Goal: Transaction & Acquisition: Purchase product/service

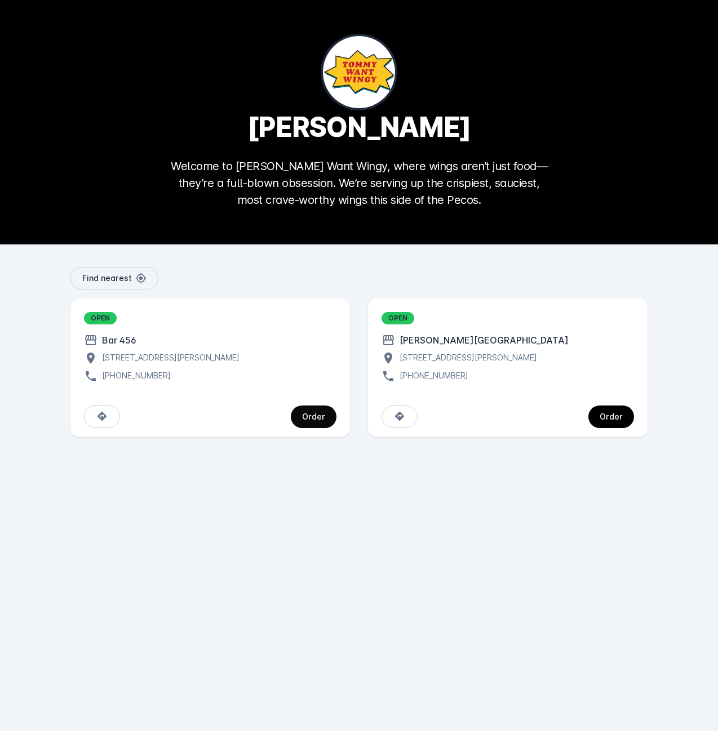
click at [301, 414] on span "continue" at bounding box center [314, 416] width 46 height 27
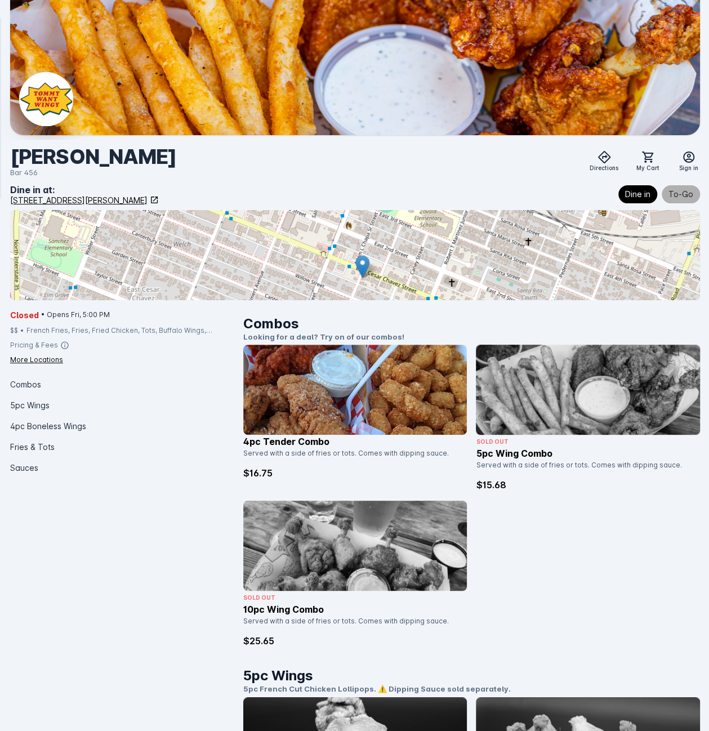
click at [677, 203] on button "To-Go" at bounding box center [681, 194] width 38 height 18
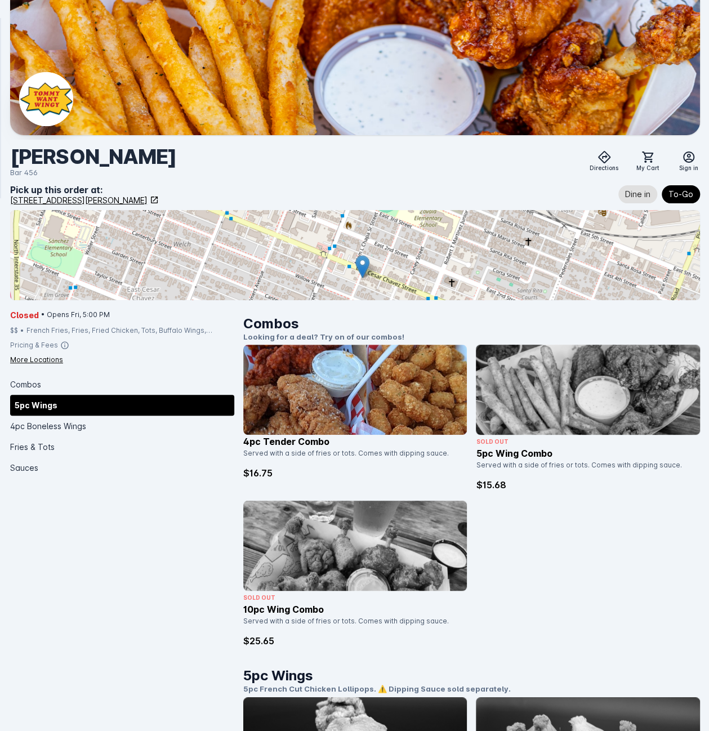
click at [64, 414] on div "5pc Wings" at bounding box center [122, 405] width 224 height 21
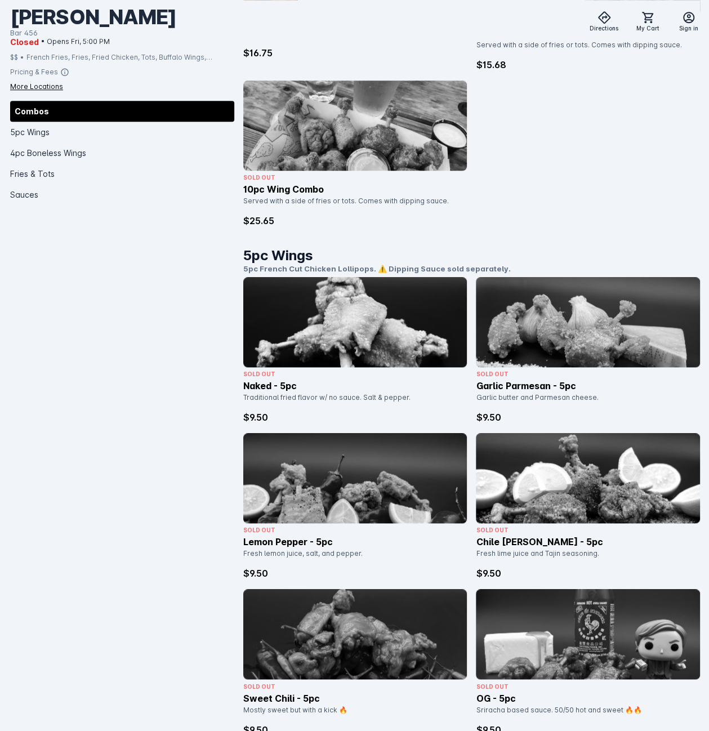
scroll to position [345, 0]
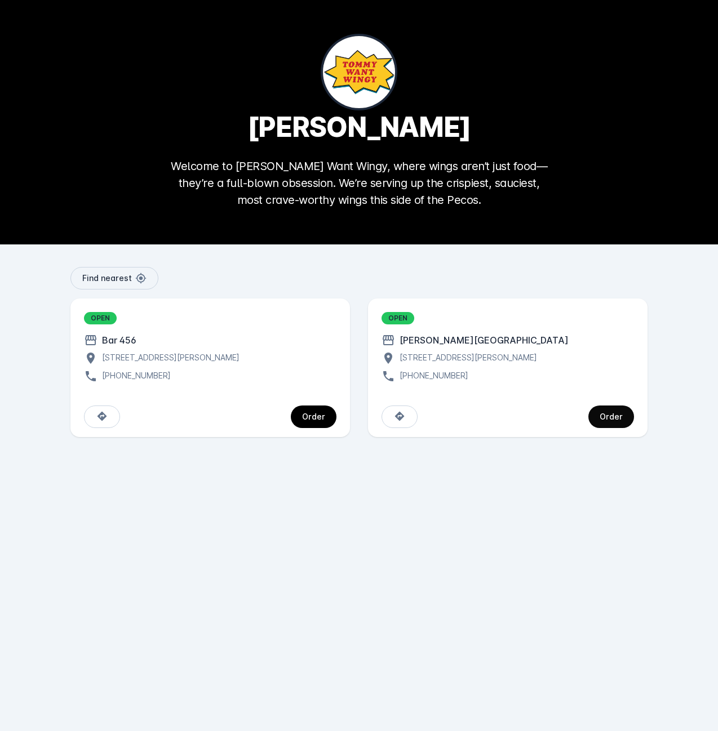
click at [625, 421] on span "continue" at bounding box center [611, 416] width 46 height 27
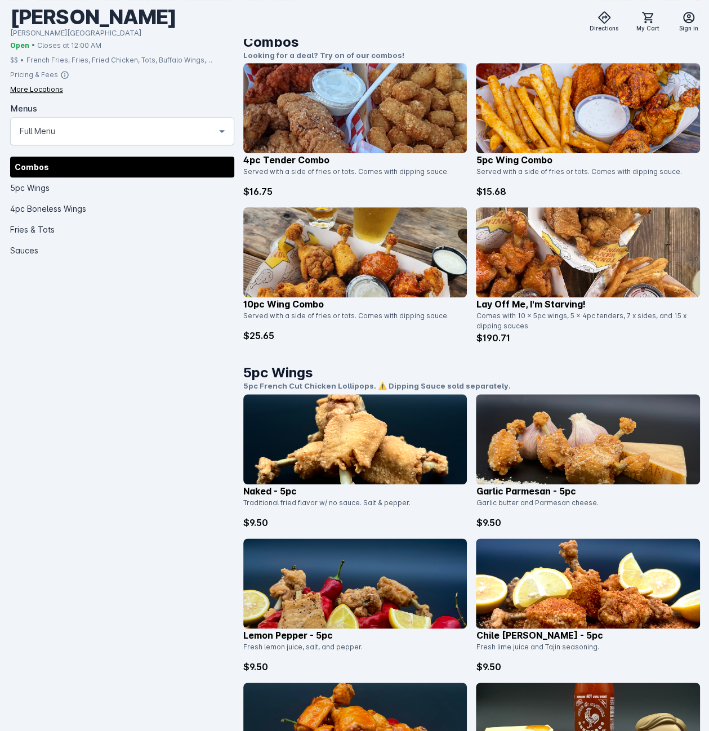
scroll to position [56, 0]
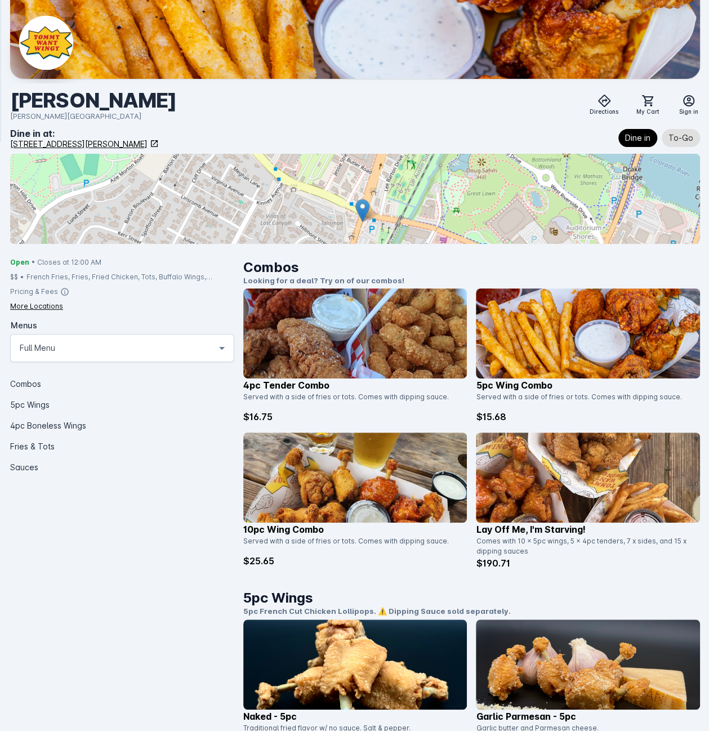
click at [164, 354] on div "Full Menu" at bounding box center [117, 348] width 195 height 14
click at [150, 438] on div at bounding box center [354, 365] width 709 height 731
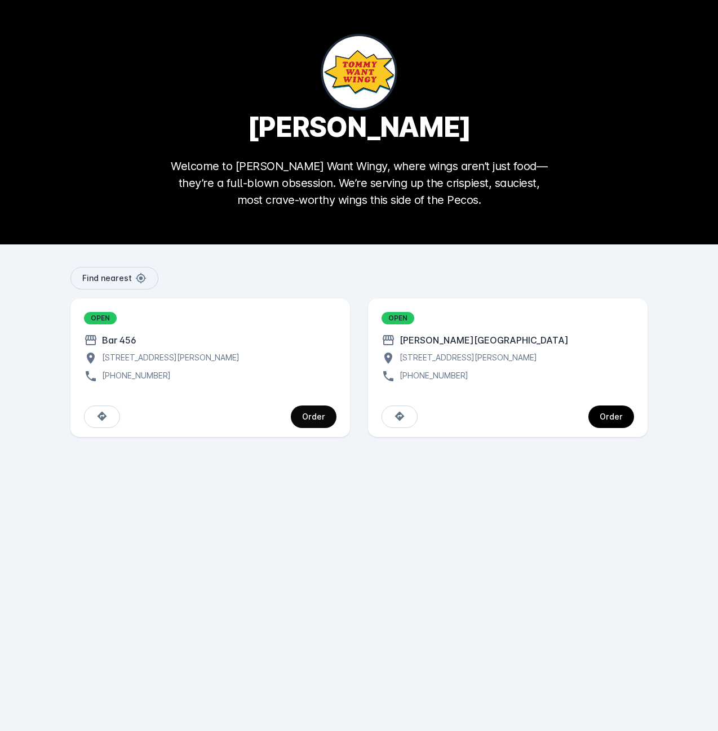
click at [314, 419] on div "Order" at bounding box center [313, 417] width 23 height 8
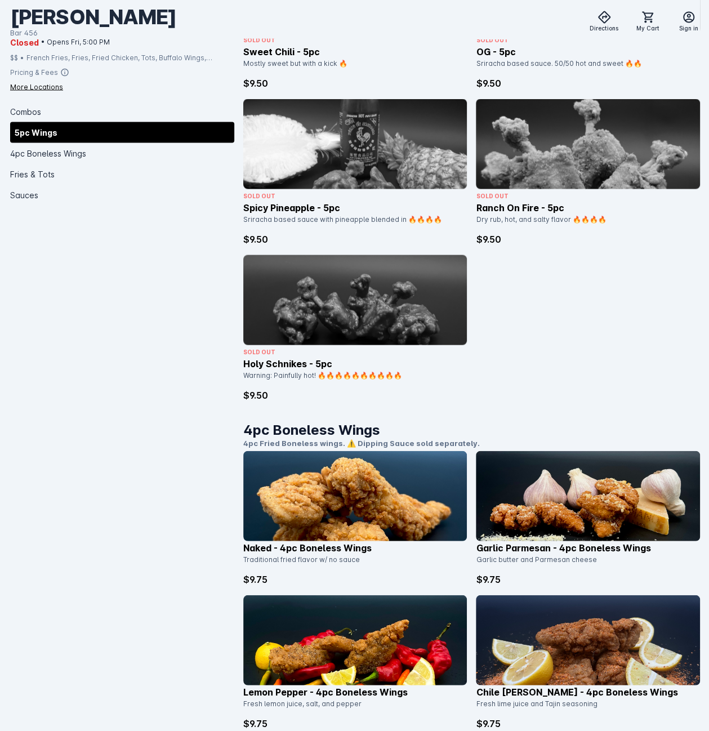
scroll to position [1071, 0]
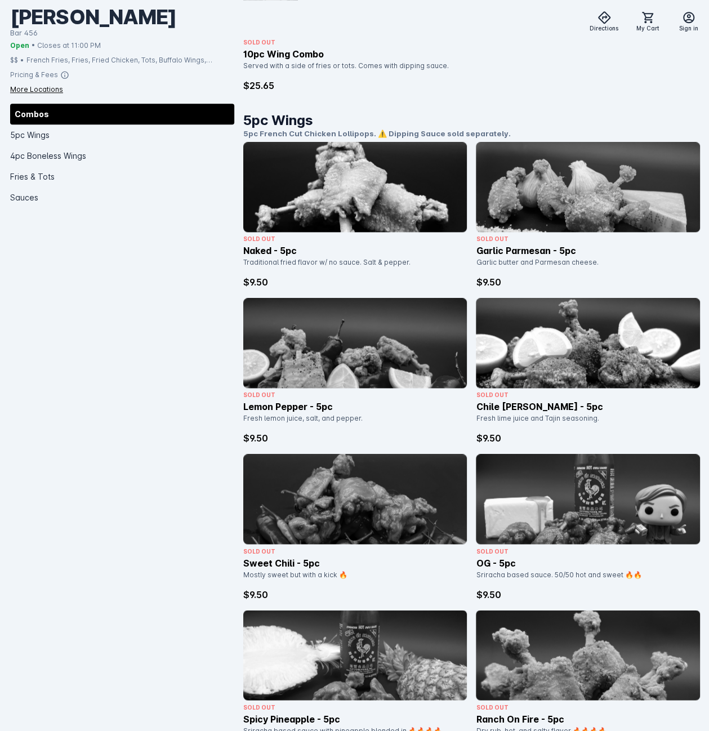
scroll to position [563, 0]
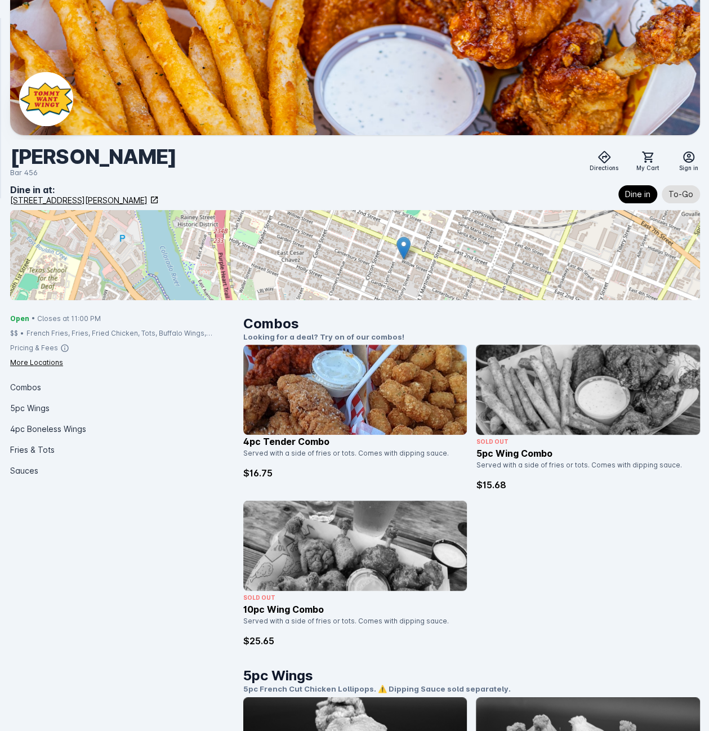
drag, startPoint x: 419, startPoint y: 225, endPoint x: 415, endPoint y: 207, distance: 18.5
click at [415, 207] on div "Dine in at: 1910 E Cesar Chavez St, Austin, TX 78702, USA Dine in To-Go" at bounding box center [355, 241] width 690 height 117
click at [698, 192] on button "To-Go" at bounding box center [681, 194] width 38 height 18
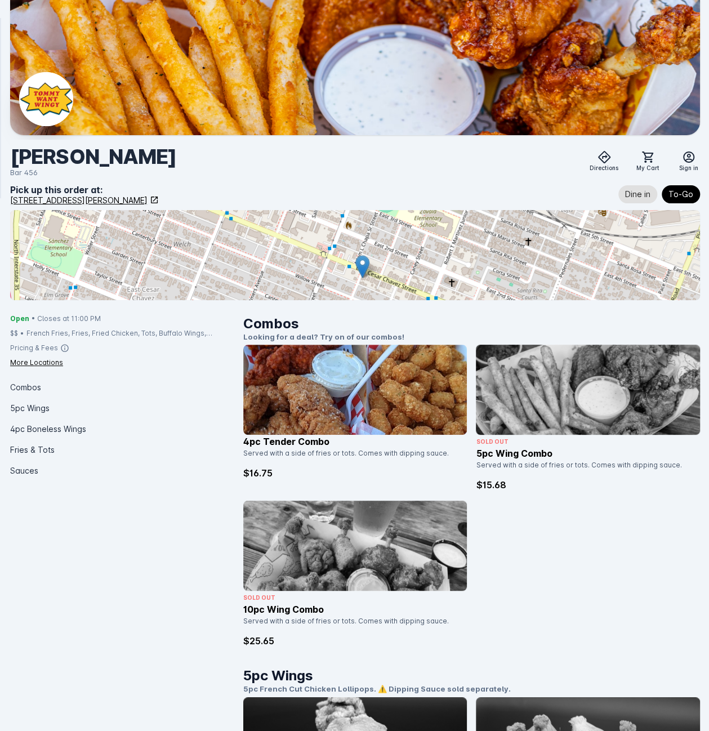
click at [132, 157] on div "[PERSON_NAME]" at bounding box center [93, 156] width 166 height 25
click at [148, 200] on div "[STREET_ADDRESS][PERSON_NAME]" at bounding box center [78, 200] width 137 height 12
click at [172, 155] on div "[PERSON_NAME]" at bounding box center [93, 156] width 166 height 25
click at [42, 103] on img at bounding box center [46, 99] width 54 height 54
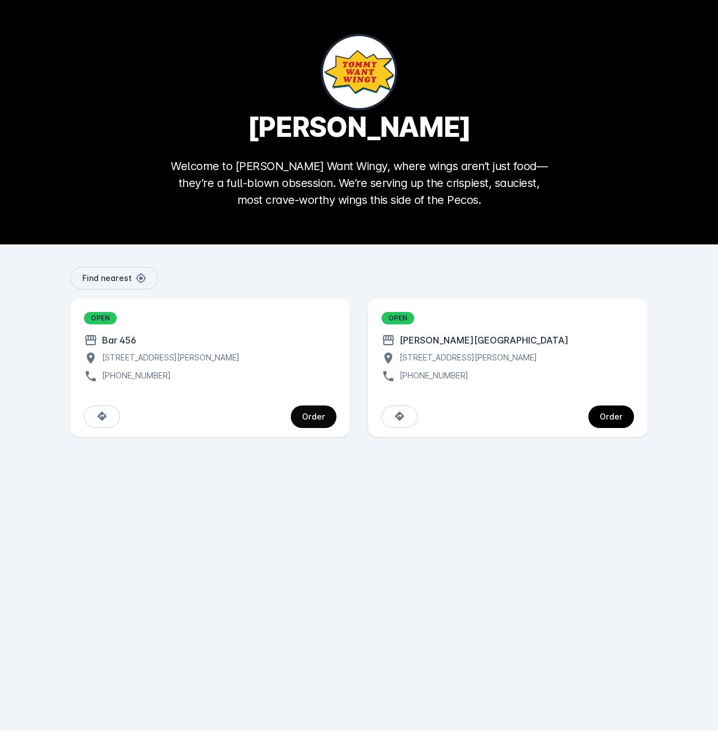
click at [303, 416] on span "continue" at bounding box center [314, 416] width 46 height 27
click at [298, 411] on span "continue" at bounding box center [314, 416] width 46 height 27
click at [607, 417] on div "Order" at bounding box center [611, 417] width 23 height 8
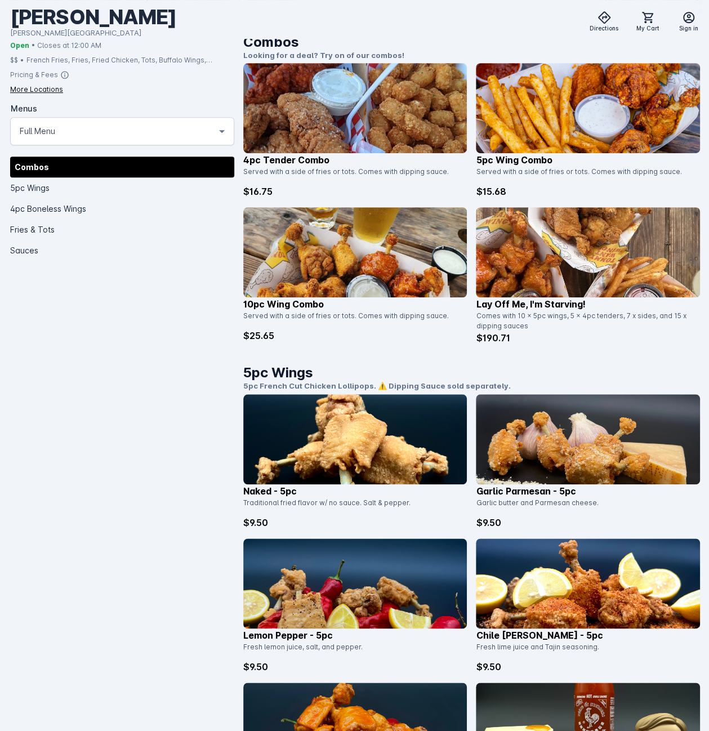
scroll to position [225, 0]
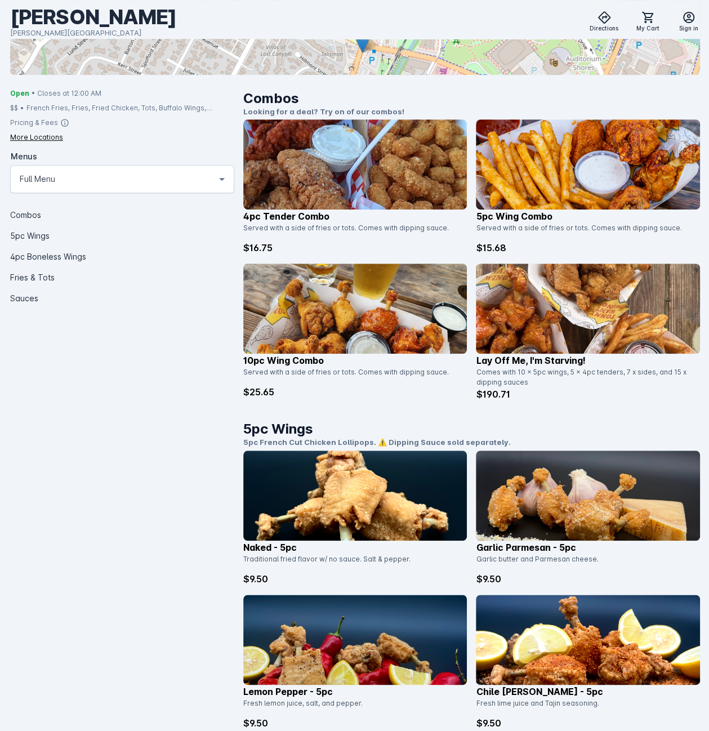
click at [360, 306] on img at bounding box center [355, 309] width 224 height 90
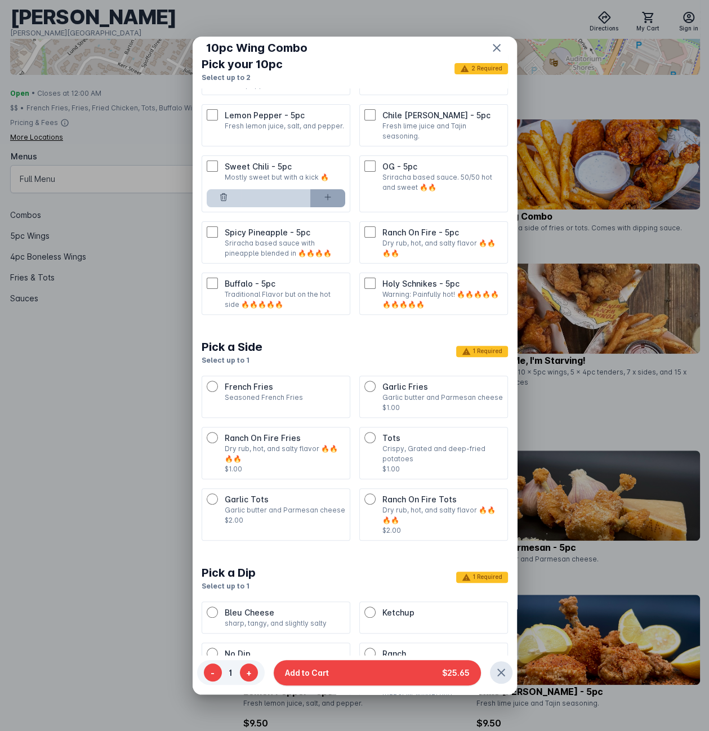
click at [324, 193] on icon at bounding box center [327, 197] width 9 height 9
type input "*"
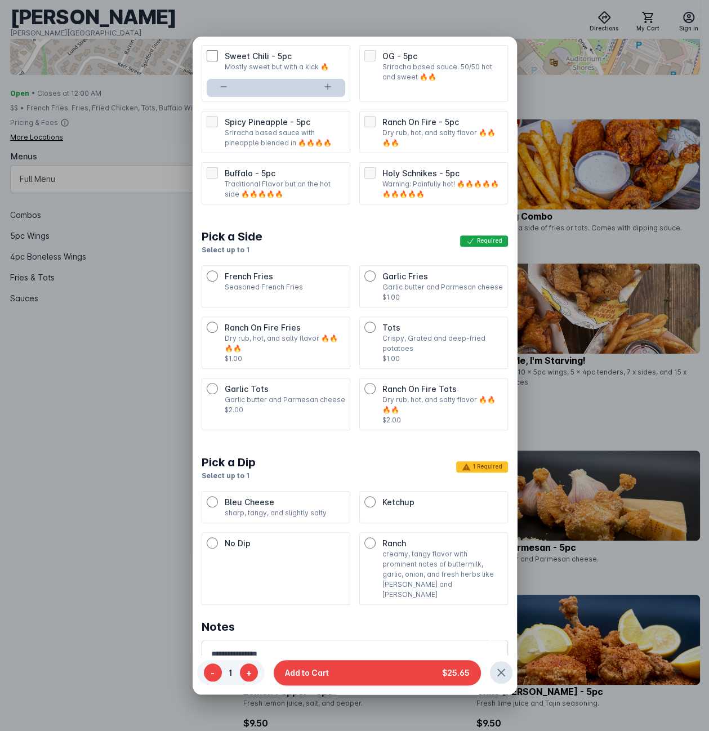
scroll to position [112, 0]
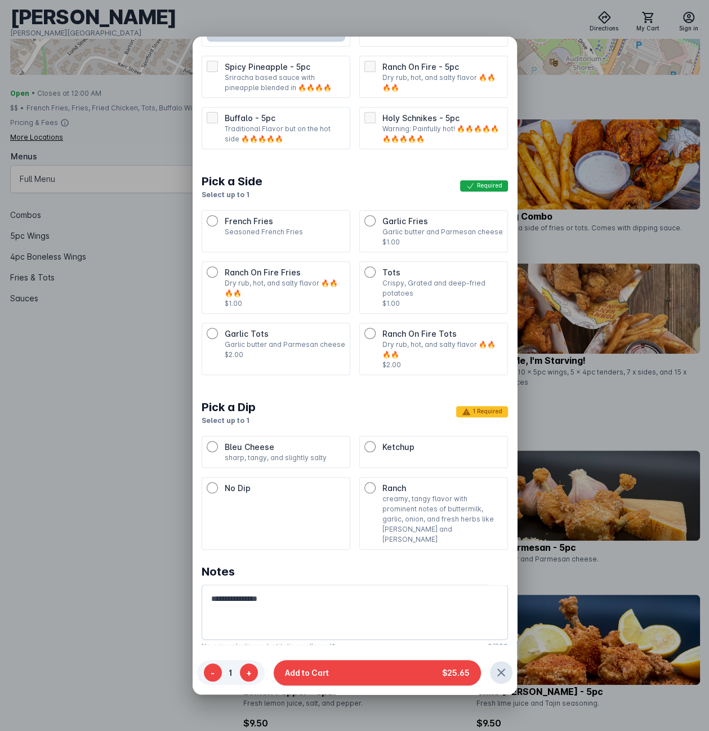
click at [383, 486] on span "Ranch" at bounding box center [395, 488] width 24 height 10
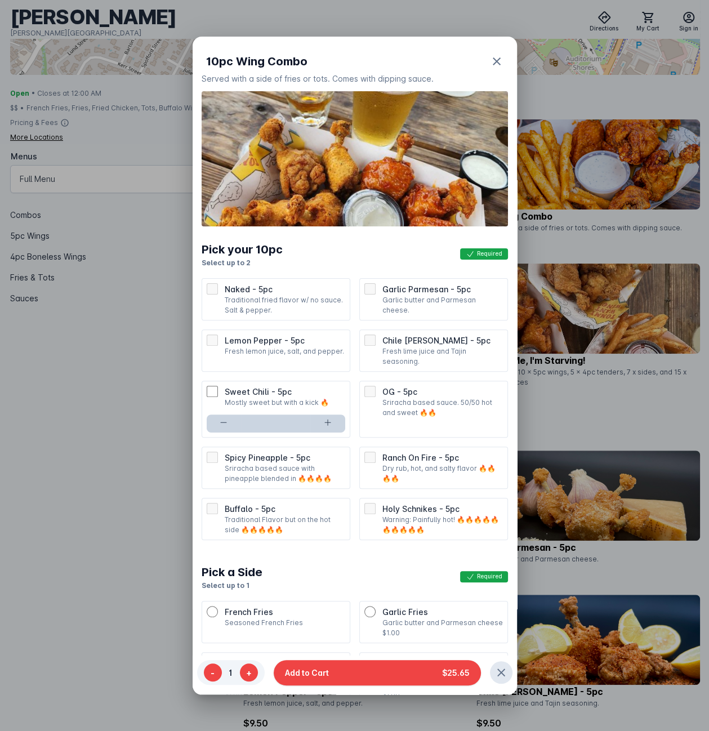
scroll to position [279, 0]
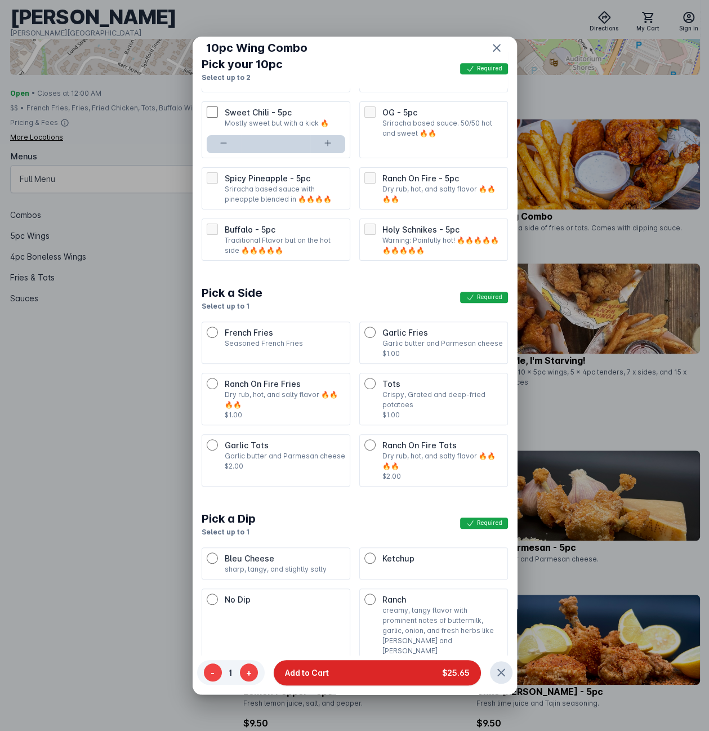
click at [392, 671] on button "Add to Cart $25.65" at bounding box center [377, 672] width 207 height 25
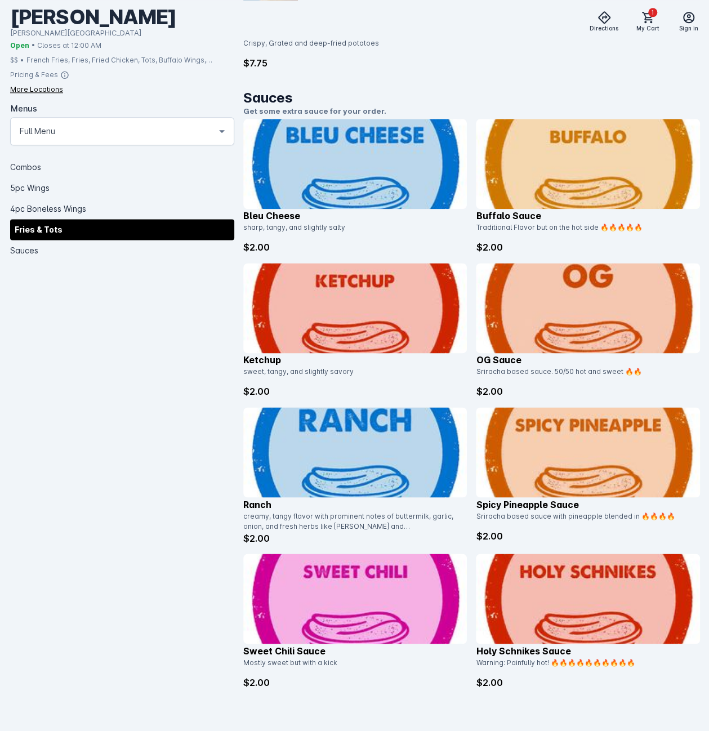
scroll to position [2712, 0]
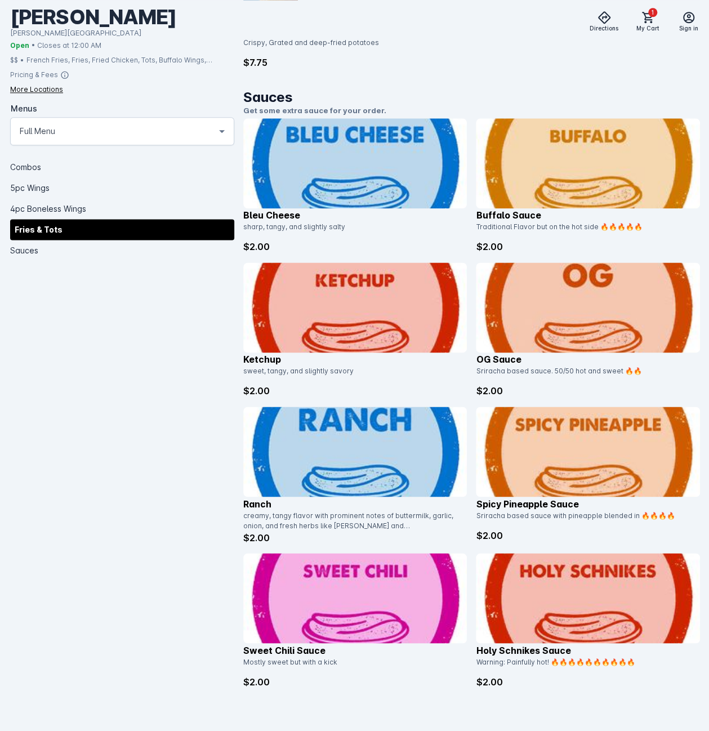
click at [348, 459] on img at bounding box center [355, 452] width 224 height 90
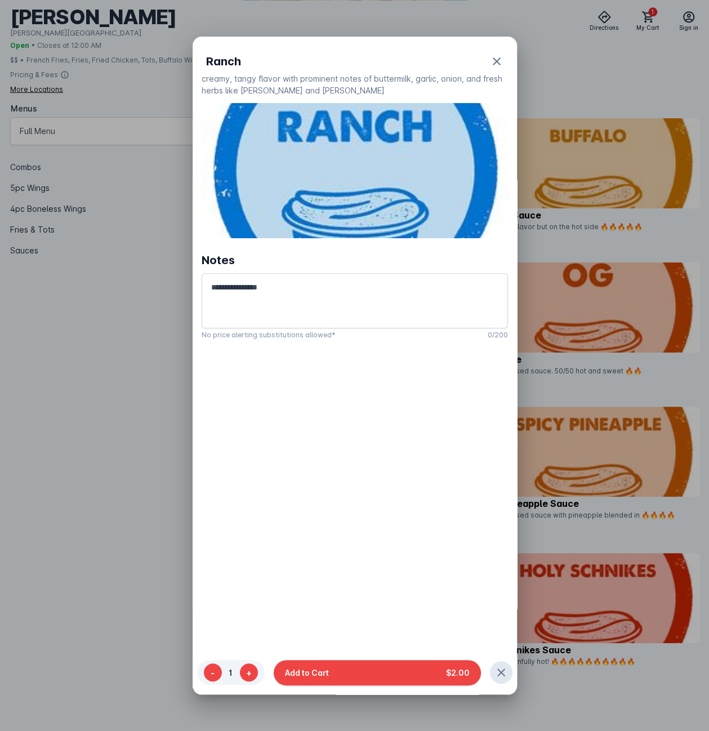
scroll to position [0, 0]
click at [361, 670] on button "Add to Cart $2.00" at bounding box center [377, 672] width 207 height 25
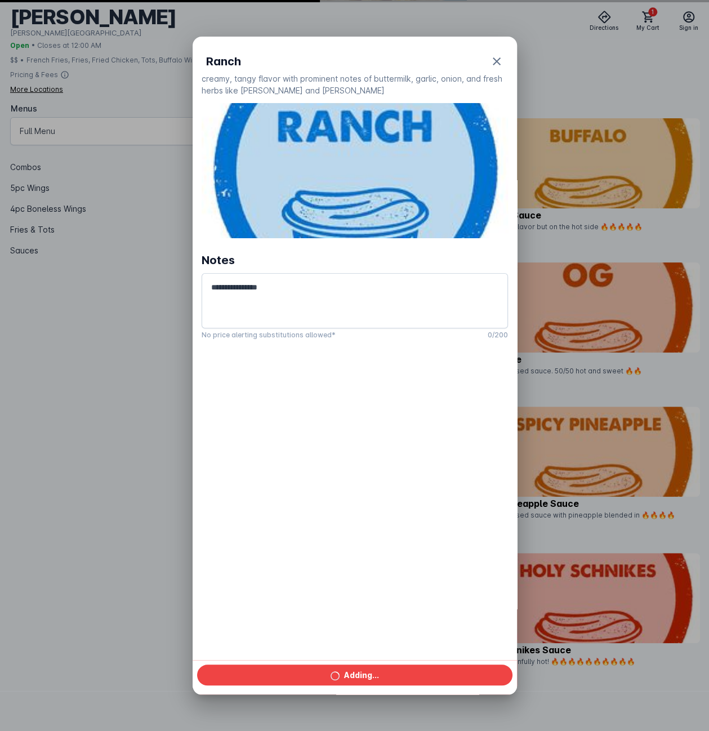
scroll to position [2712, 0]
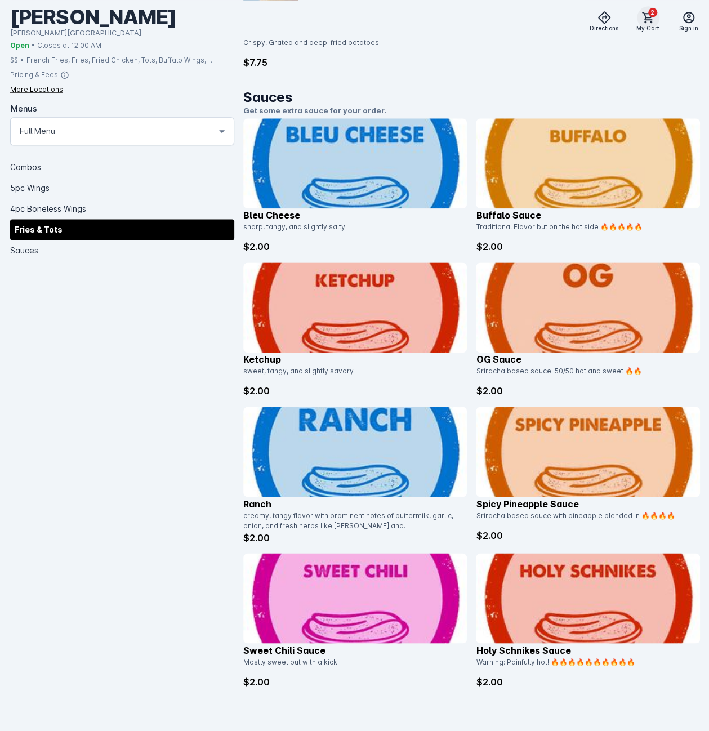
click at [647, 21] on icon at bounding box center [649, 18] width 14 height 14
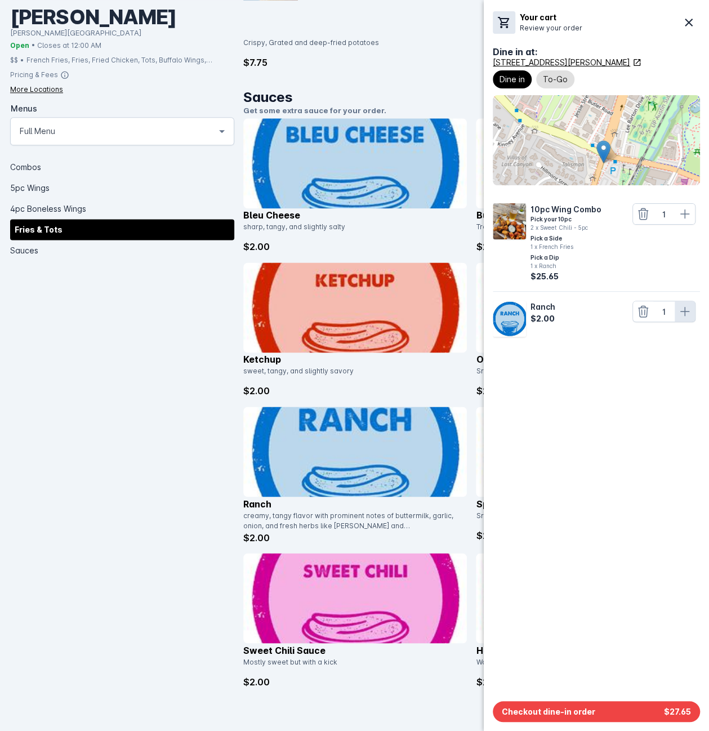
click at [687, 309] on icon at bounding box center [685, 312] width 14 height 14
click at [641, 709] on button "Checkout dine-in order $29.65" at bounding box center [596, 712] width 207 height 21
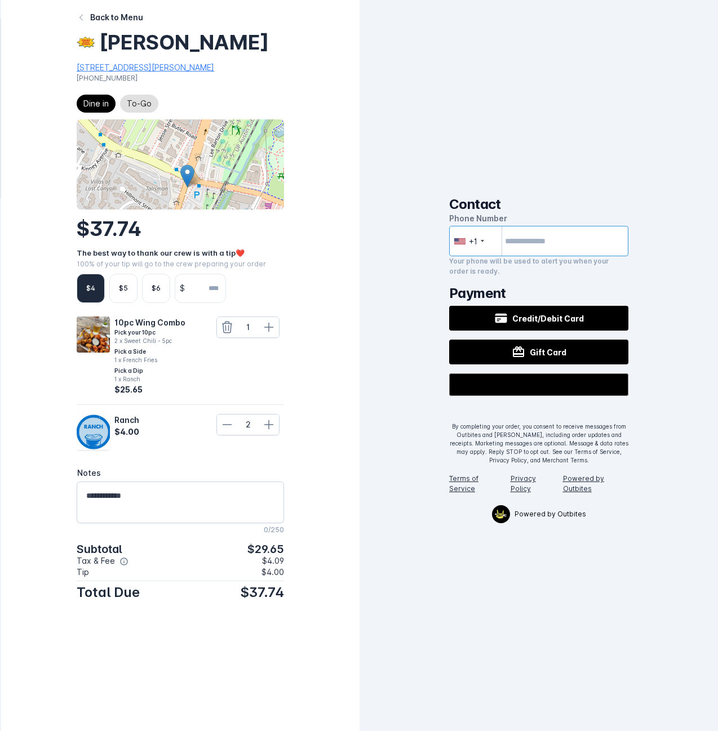
click at [524, 249] on input "tel" at bounding box center [538, 241] width 179 height 30
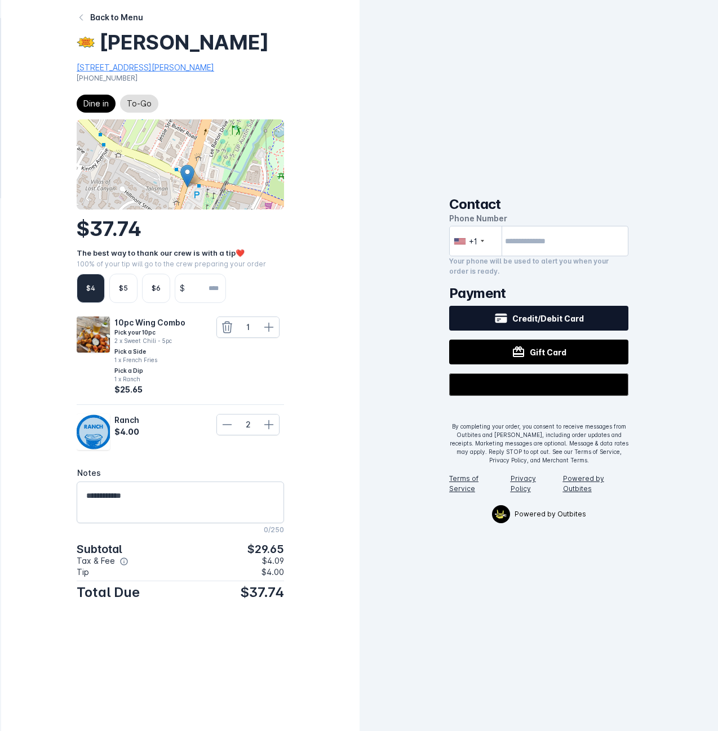
click at [544, 317] on span "Credit/Debit Card" at bounding box center [548, 319] width 72 height 12
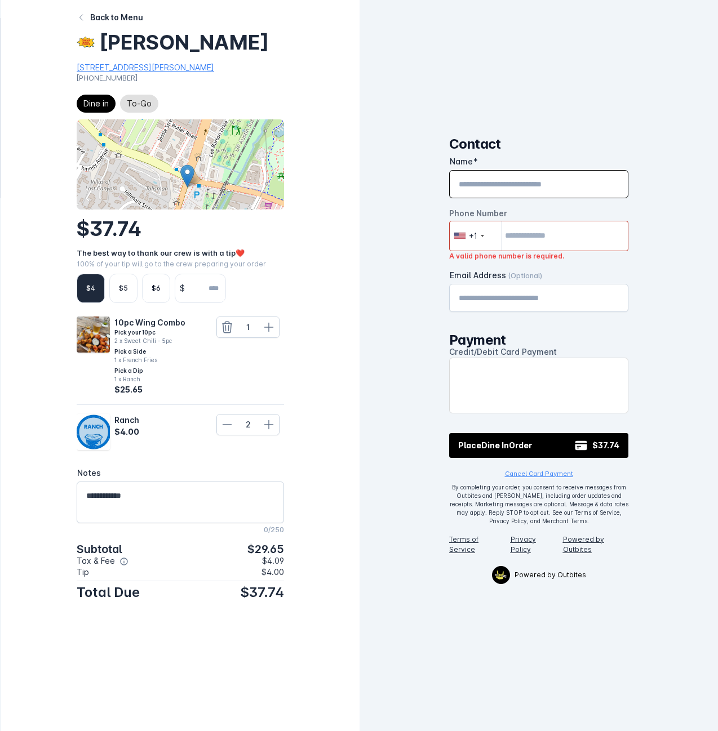
click at [524, 189] on input "Name" at bounding box center [539, 184] width 160 height 14
type input "**********"
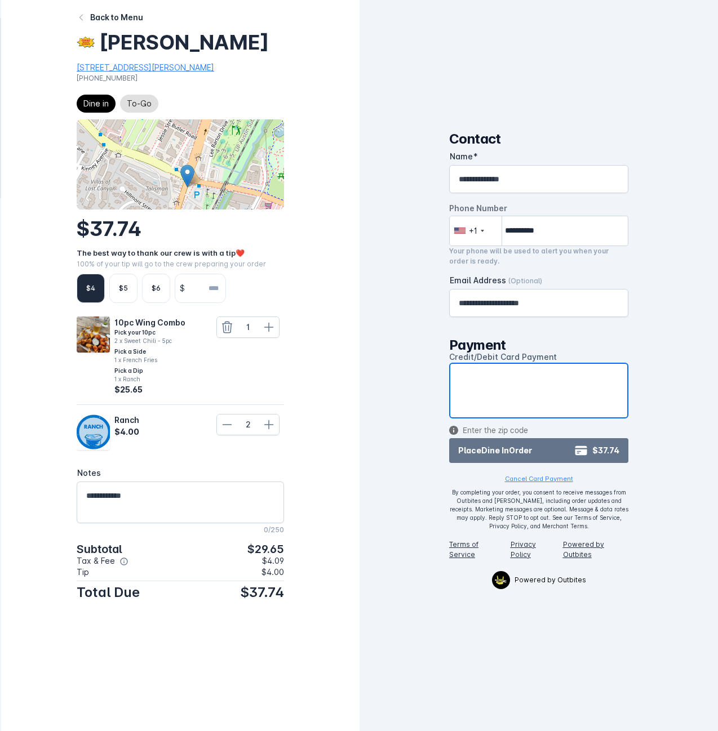
click at [523, 454] on span "Place Dine In Order" at bounding box center [495, 451] width 74 height 12
click at [550, 450] on button "Place Dine In Order $37.74" at bounding box center [538, 450] width 179 height 25
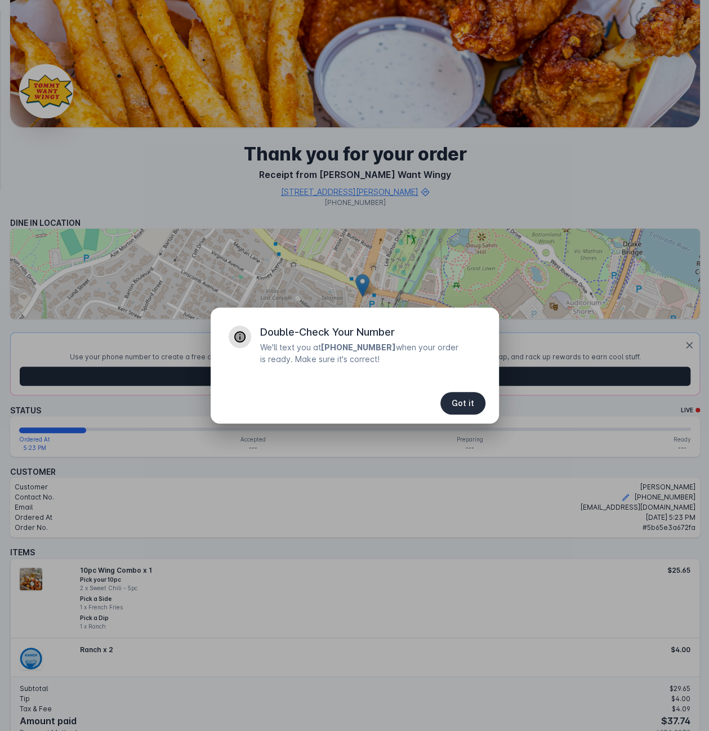
click at [474, 401] on span "button" at bounding box center [463, 403] width 45 height 27
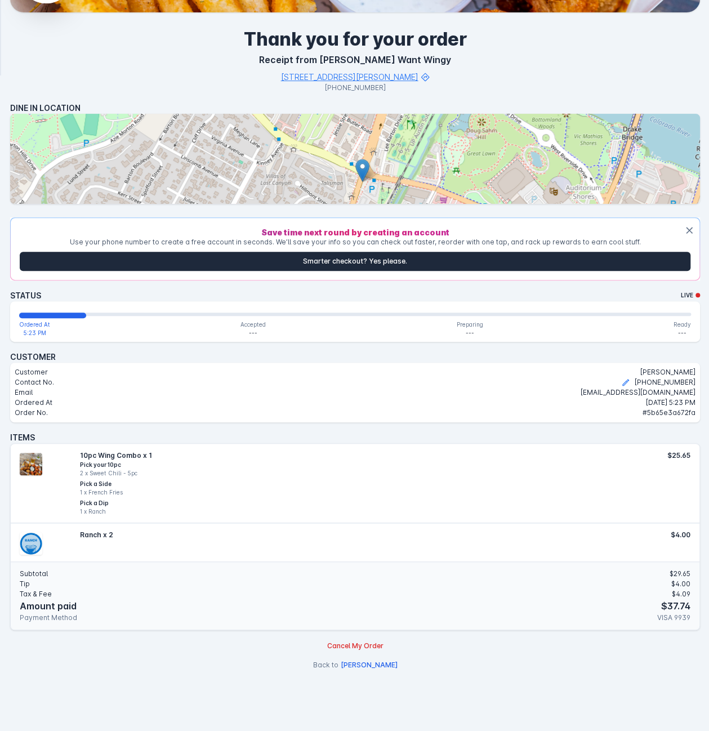
scroll to position [77, 0]
